Goal: Task Accomplishment & Management: Manage account settings

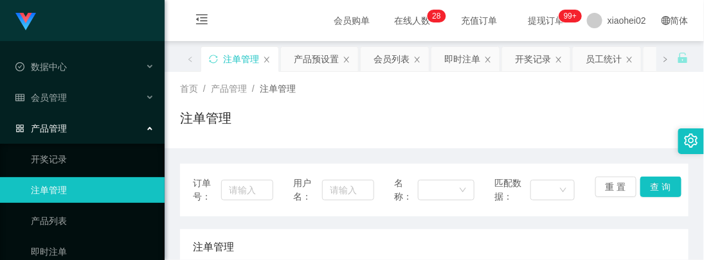
scroll to position [143, 0]
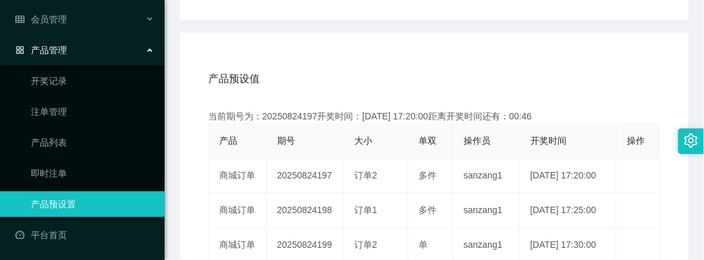
scroll to position [214, 0]
drag, startPoint x: 58, startPoint y: 105, endPoint x: 68, endPoint y: 106, distance: 10.3
click at [58, 105] on link "注单管理" at bounding box center [92, 112] width 123 height 26
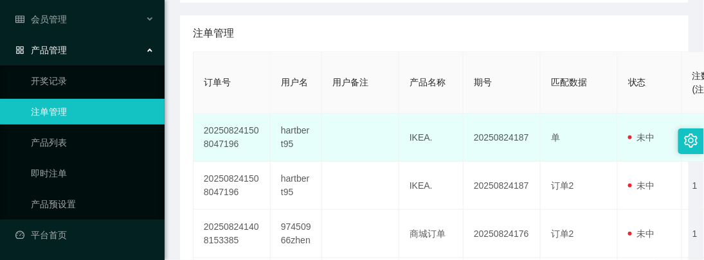
scroll to position [285, 0]
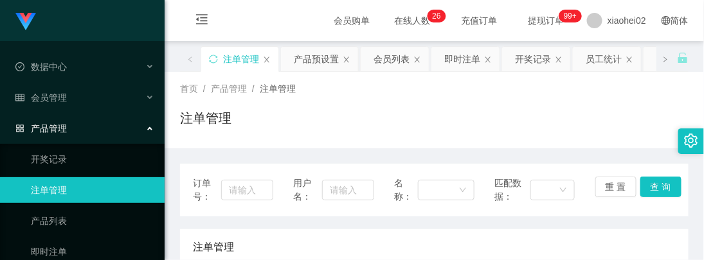
scroll to position [214, 0]
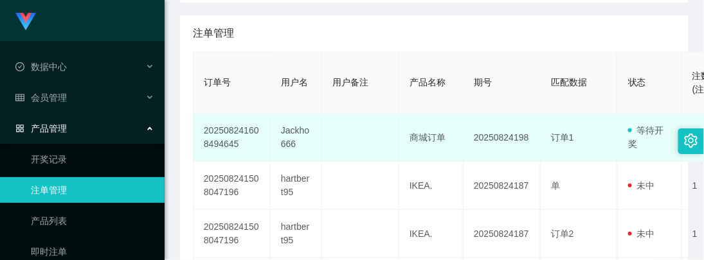
click at [558, 148] on td "订单1" at bounding box center [579, 138] width 77 height 48
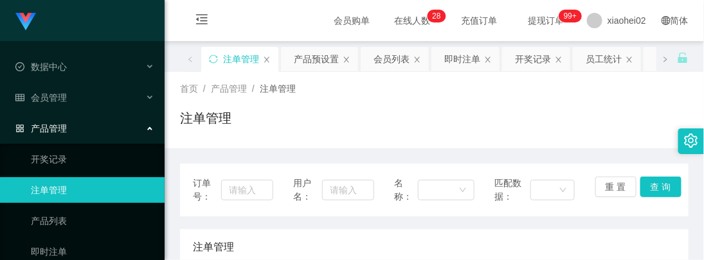
scroll to position [214, 0]
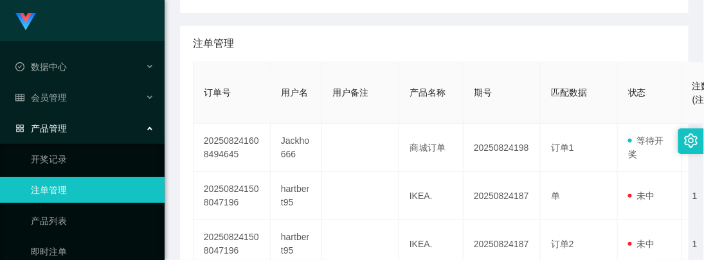
scroll to position [143, 0]
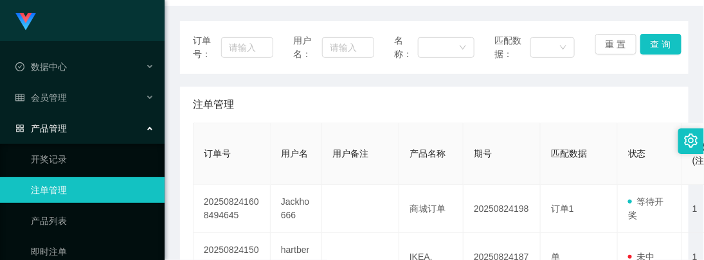
click at [431, 69] on div "订单号： 用户名： 名称： 匹配数据： 重 置 查 询" at bounding box center [434, 47] width 508 height 53
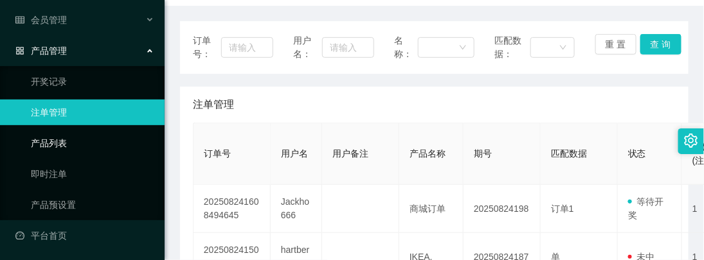
scroll to position [78, 0]
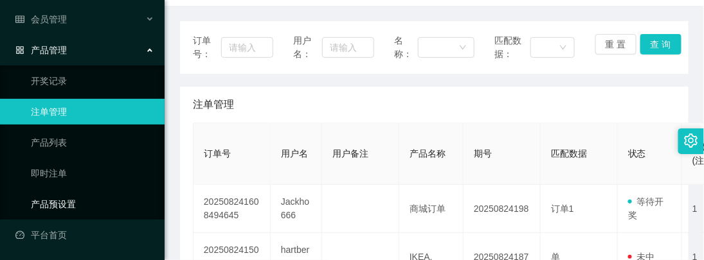
drag, startPoint x: 64, startPoint y: 206, endPoint x: 75, endPoint y: 198, distance: 13.8
click at [64, 206] on link "产品预设置" at bounding box center [92, 205] width 123 height 26
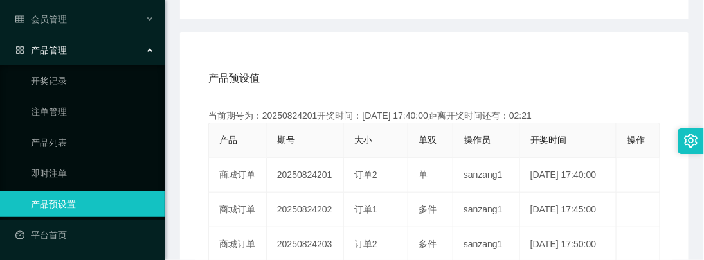
scroll to position [285, 0]
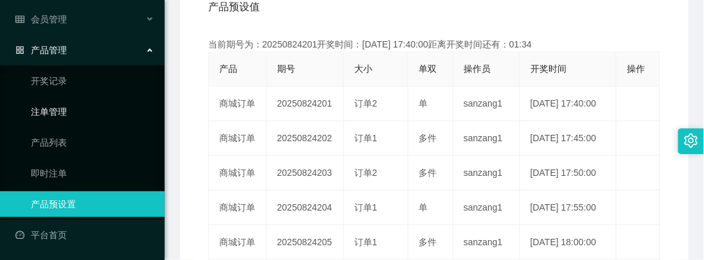
click at [60, 116] on link "注单管理" at bounding box center [92, 112] width 123 height 26
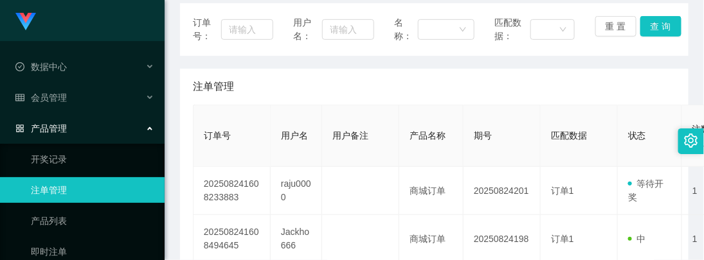
scroll to position [143, 0]
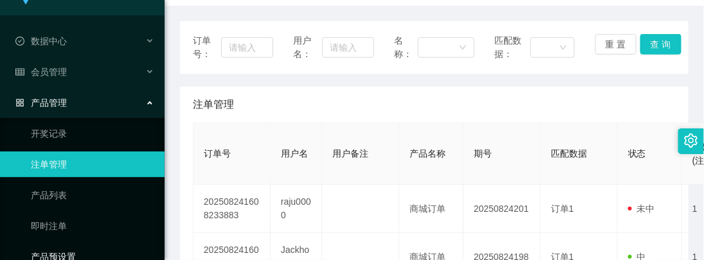
scroll to position [71, 0]
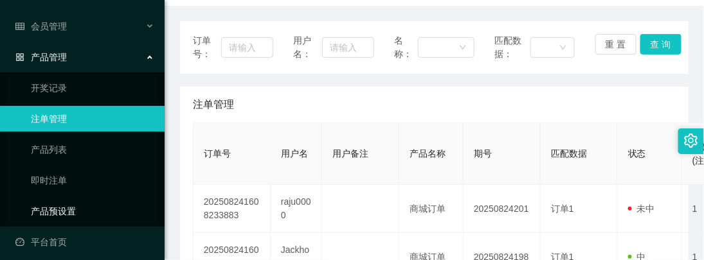
click at [66, 208] on link "产品预设置" at bounding box center [92, 212] width 123 height 26
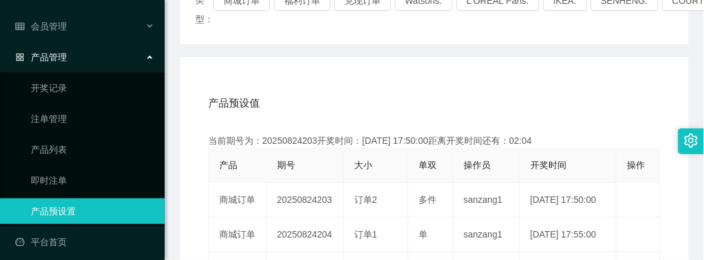
scroll to position [214, 0]
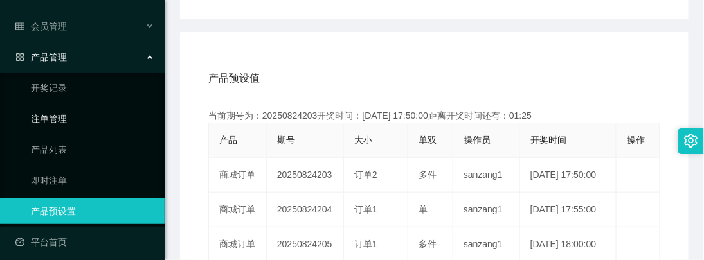
click at [52, 107] on link "注单管理" at bounding box center [92, 119] width 123 height 26
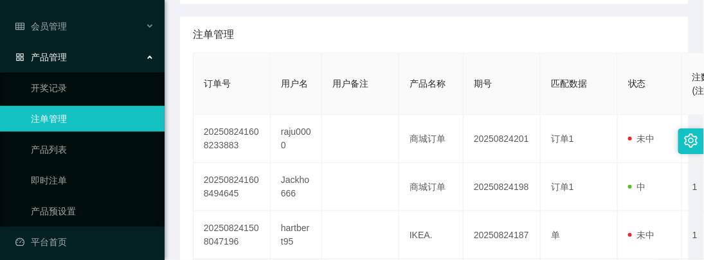
scroll to position [214, 0]
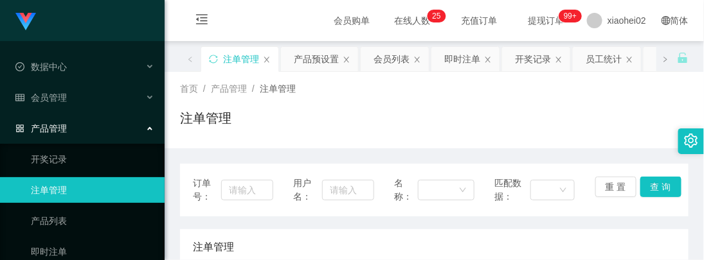
scroll to position [143, 0]
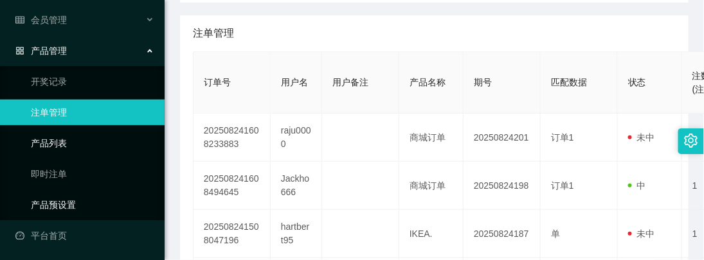
scroll to position [78, 0]
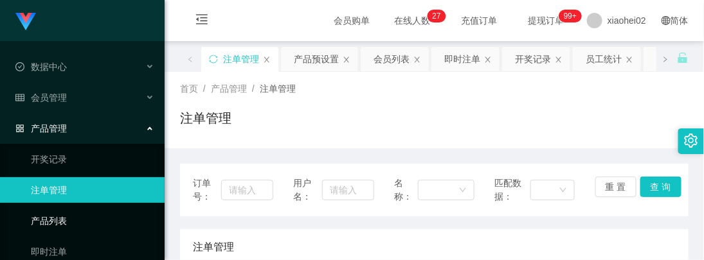
scroll to position [214, 0]
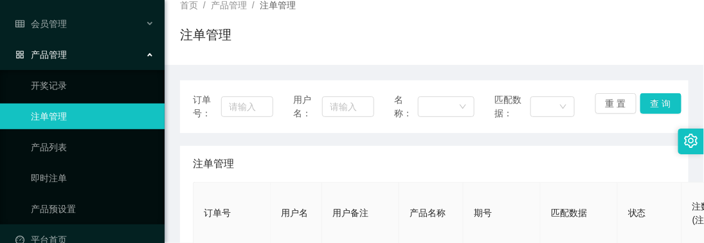
scroll to position [95, 0]
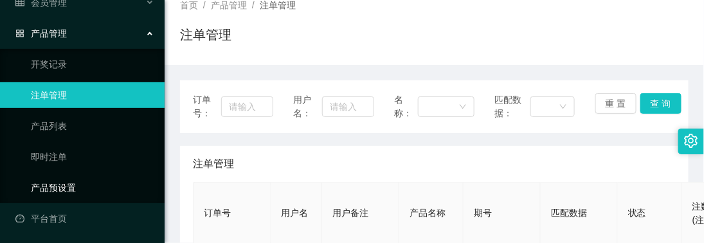
drag, startPoint x: 66, startPoint y: 181, endPoint x: 73, endPoint y: 184, distance: 8.1
click at [65, 181] on link "产品预设置" at bounding box center [92, 188] width 123 height 26
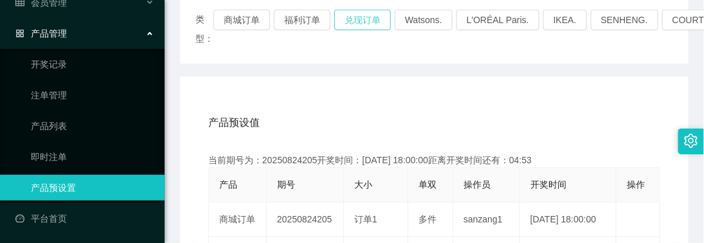
scroll to position [214, 0]
